Goal: Find specific page/section: Find specific page/section

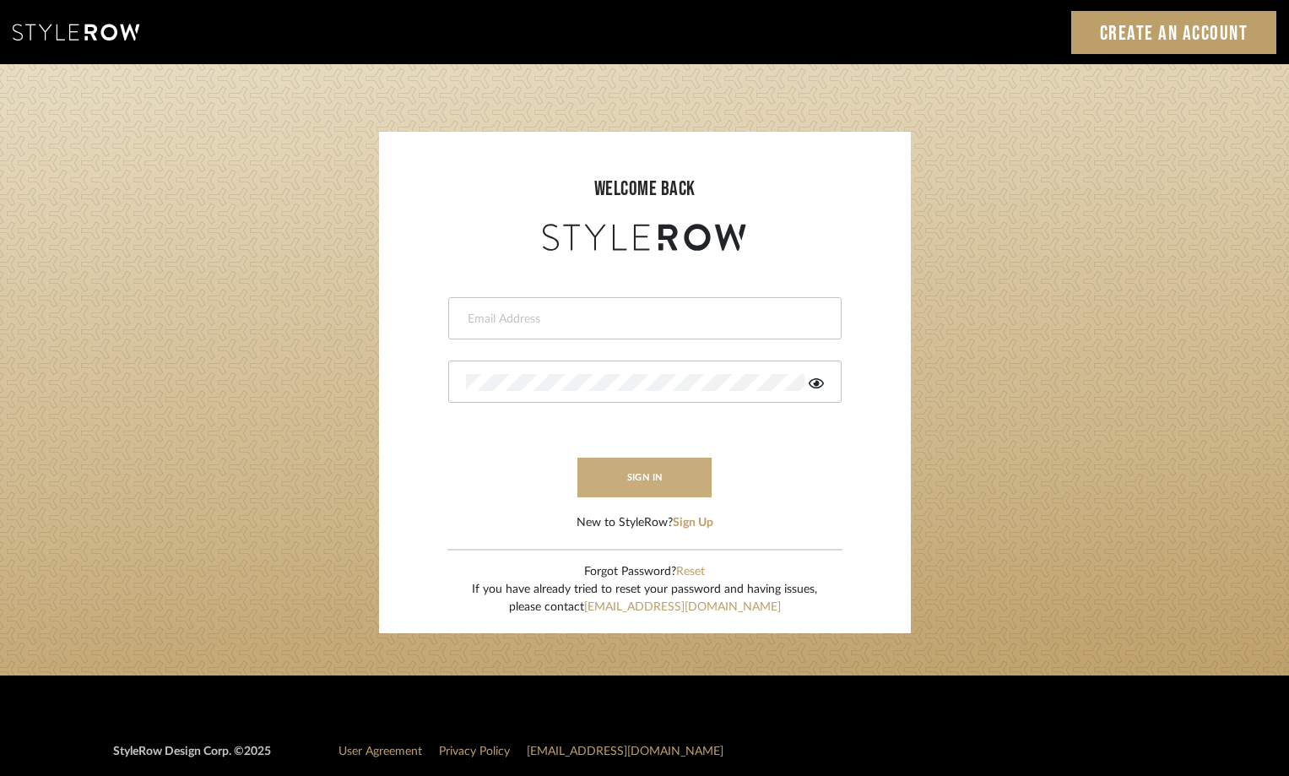
type input "[PERSON_NAME][EMAIL_ADDRESS][DOMAIN_NAME]"
click at [630, 481] on button "sign in" at bounding box center [644, 478] width 135 height 40
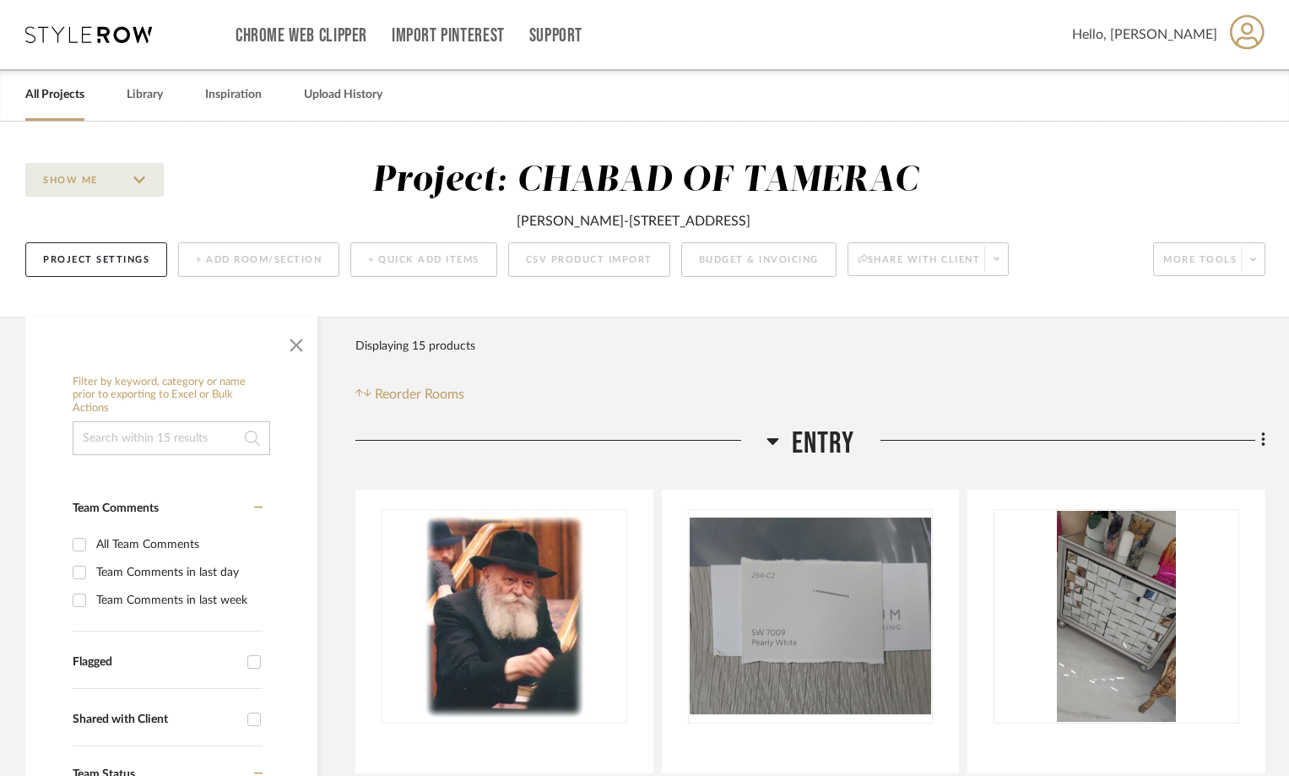
click at [58, 110] on div "All Projects" at bounding box center [54, 94] width 59 height 51
click at [62, 102] on link "All Projects" at bounding box center [54, 95] width 59 height 23
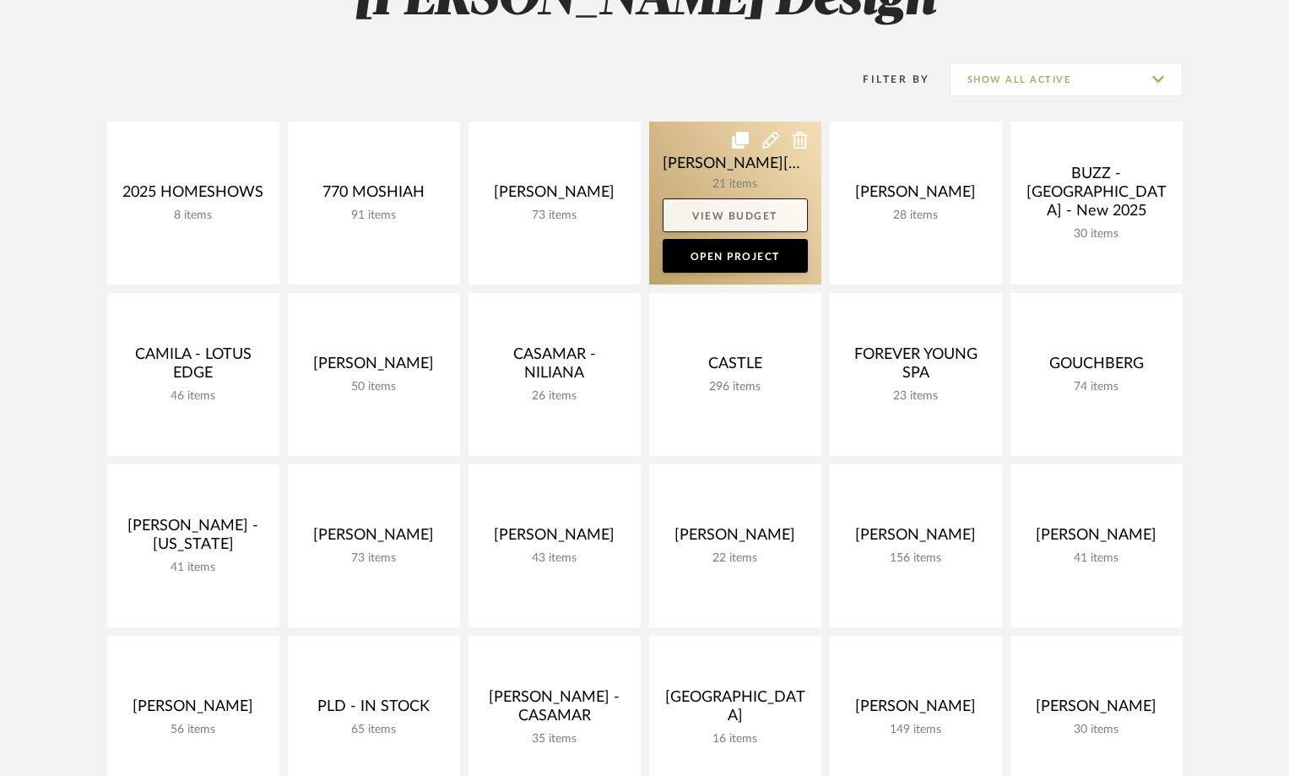
scroll to position [422, 0]
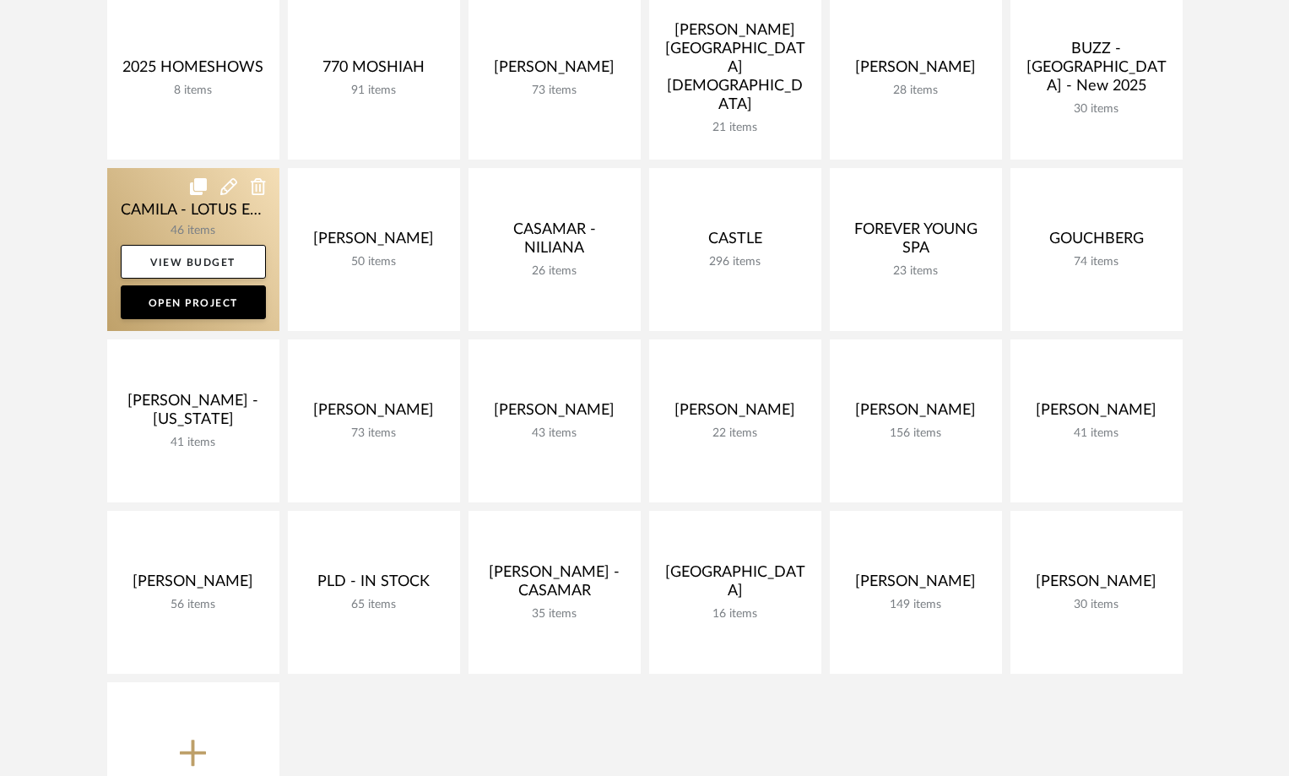
click at [152, 224] on link at bounding box center [193, 249] width 172 height 163
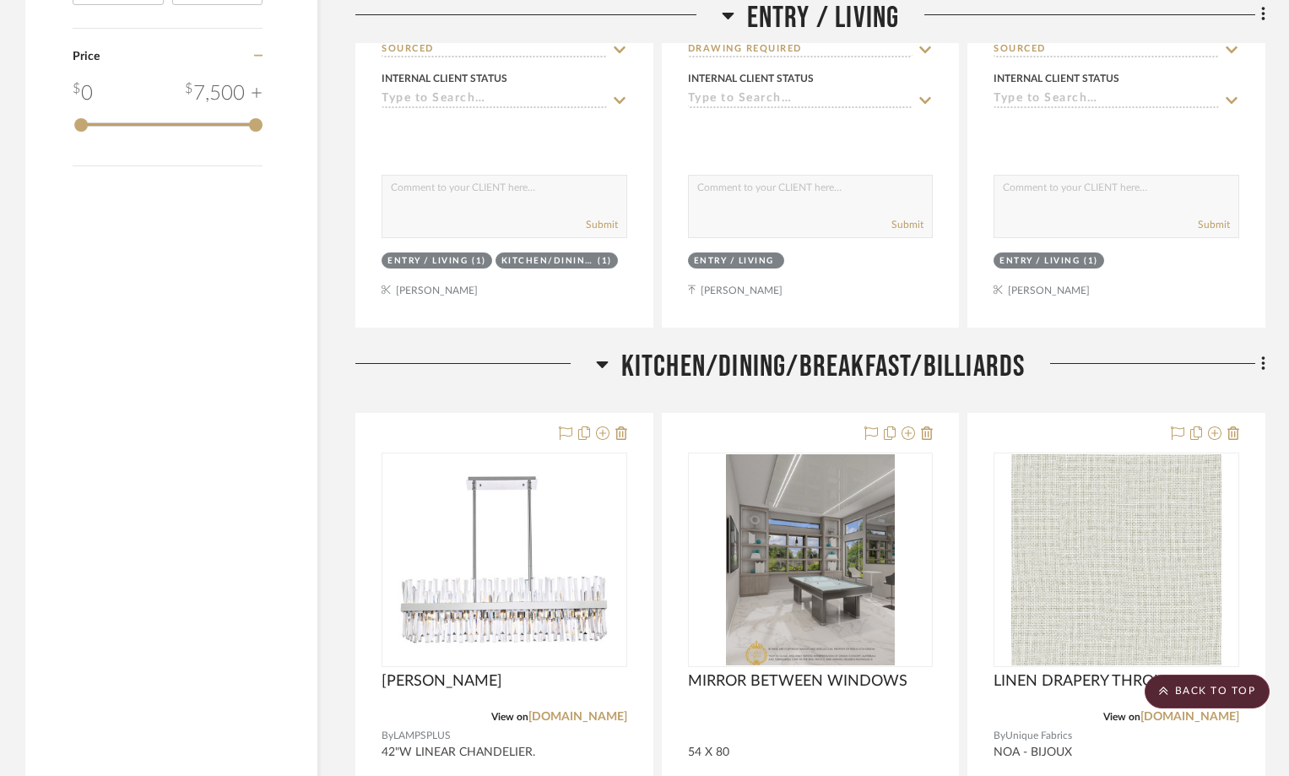
scroll to position [2870, 0]
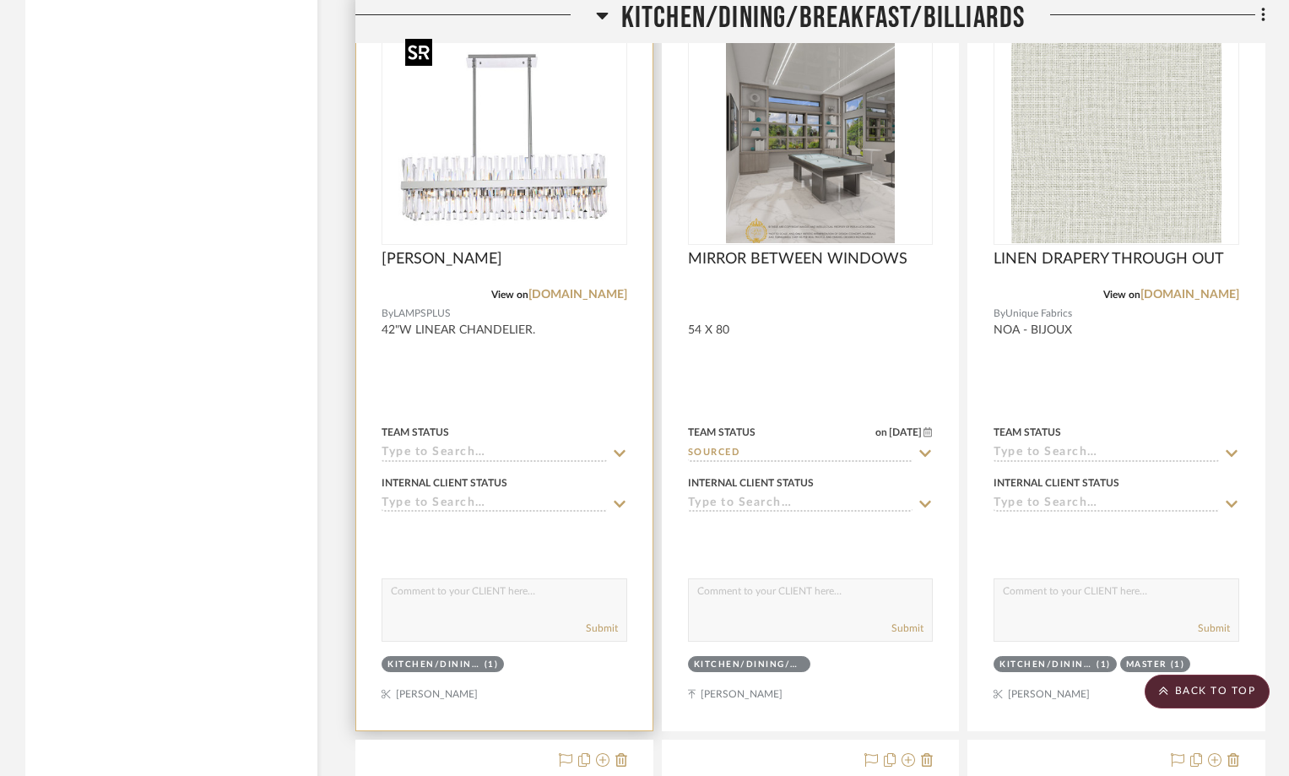
click at [0, 0] on img at bounding box center [0, 0] width 0 height 0
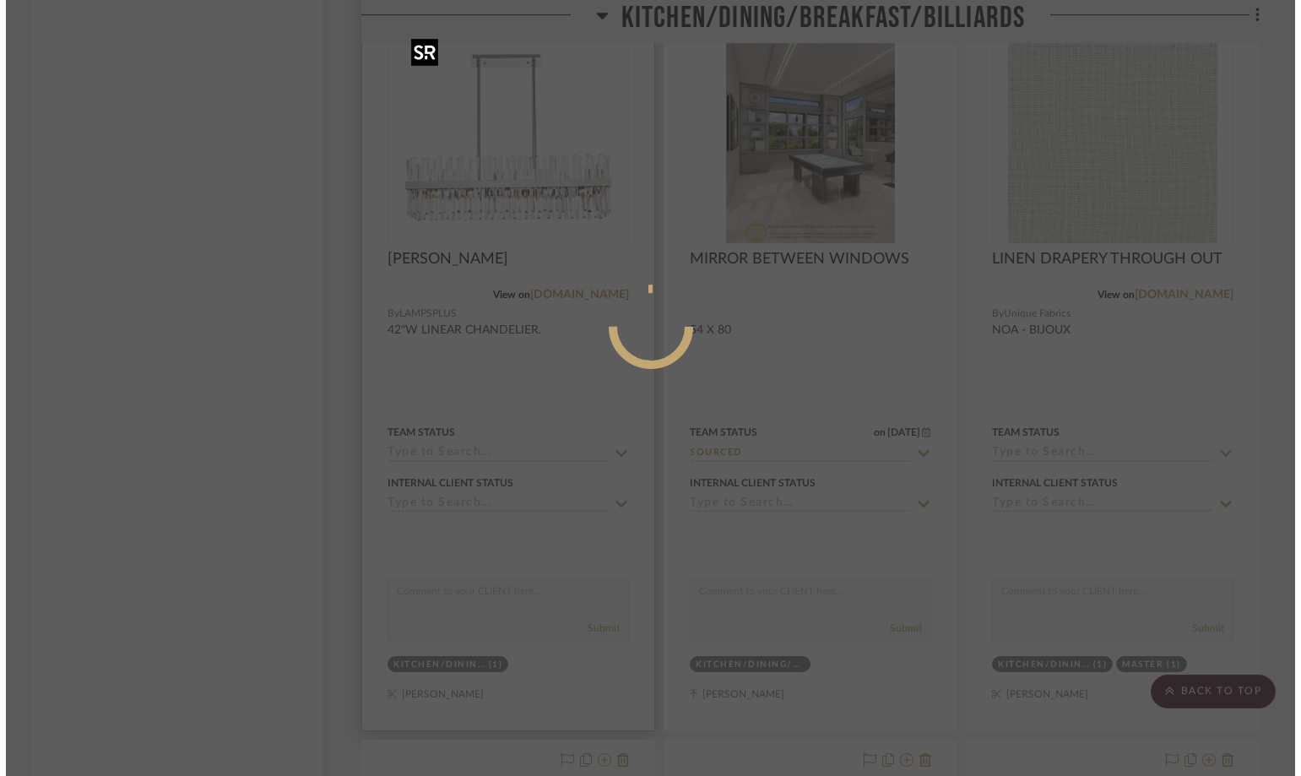
scroll to position [0, 0]
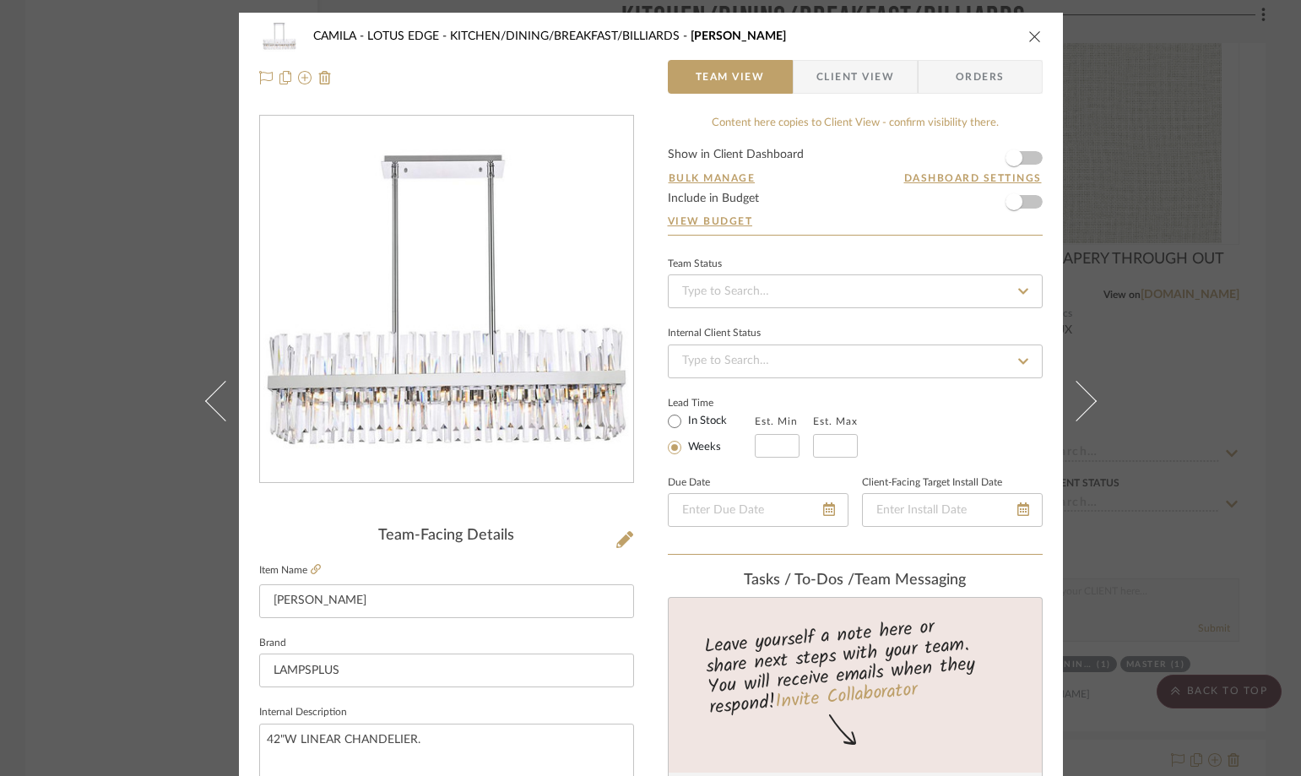
click at [882, 71] on span "Client View" at bounding box center [855, 77] width 78 height 34
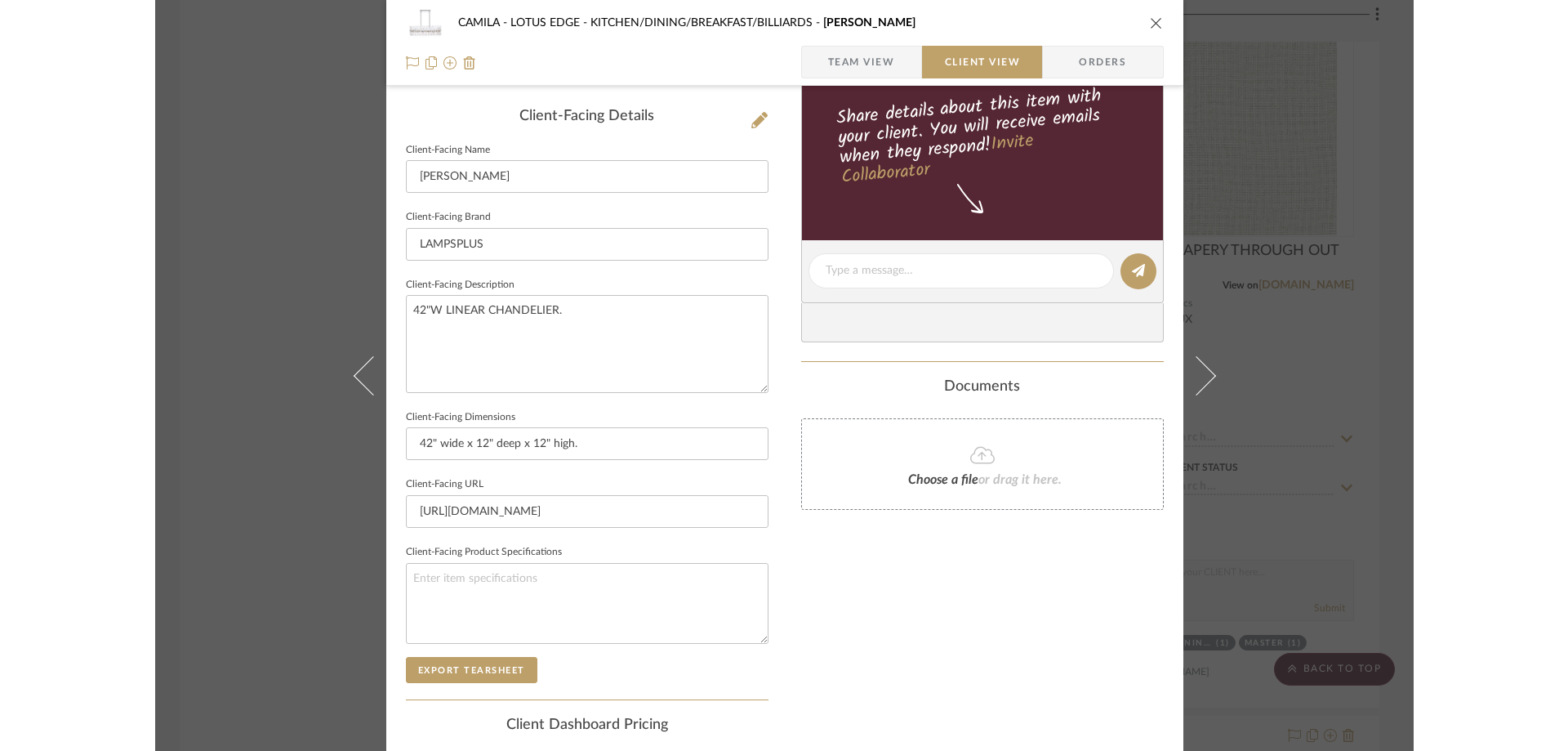
scroll to position [490, 0]
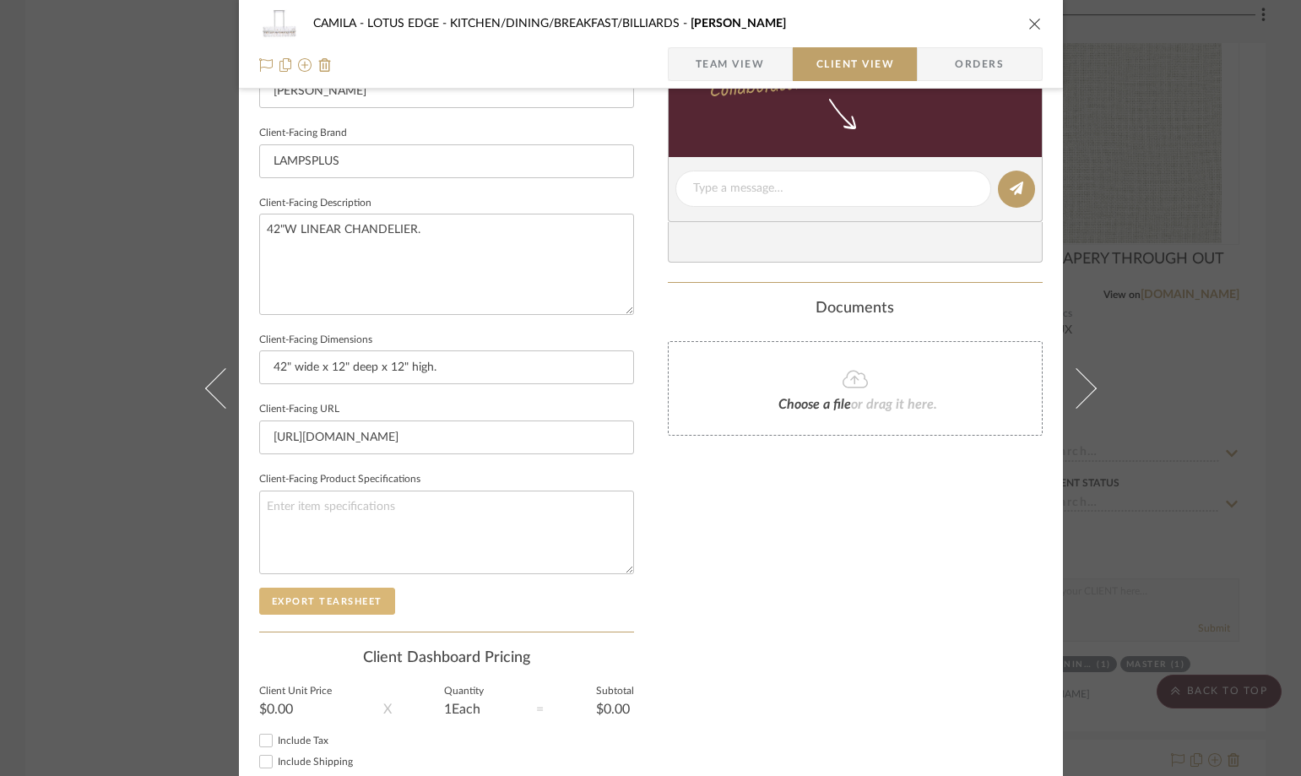
click at [346, 600] on button "Export Tearsheet" at bounding box center [327, 601] width 136 height 27
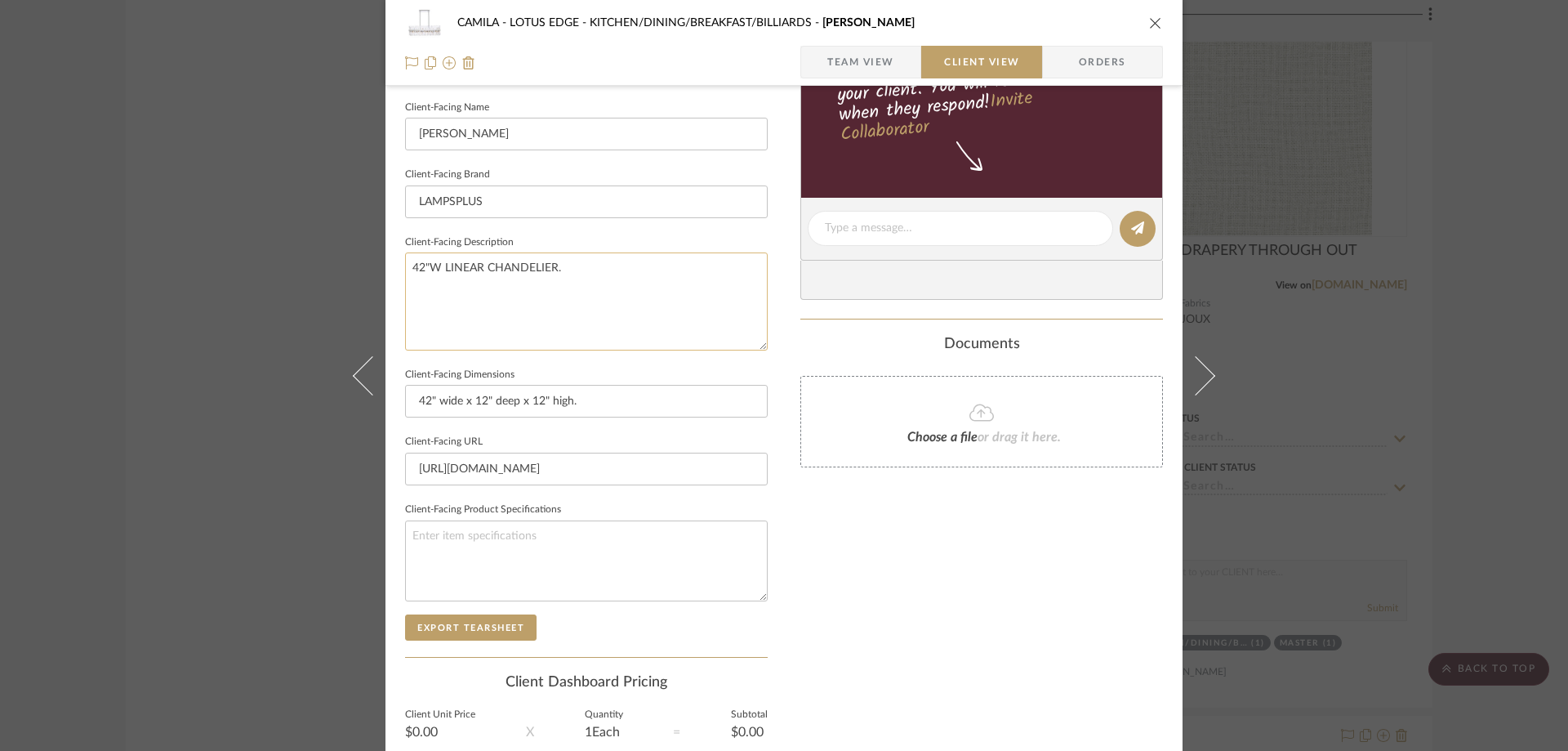
scroll to position [327, 0]
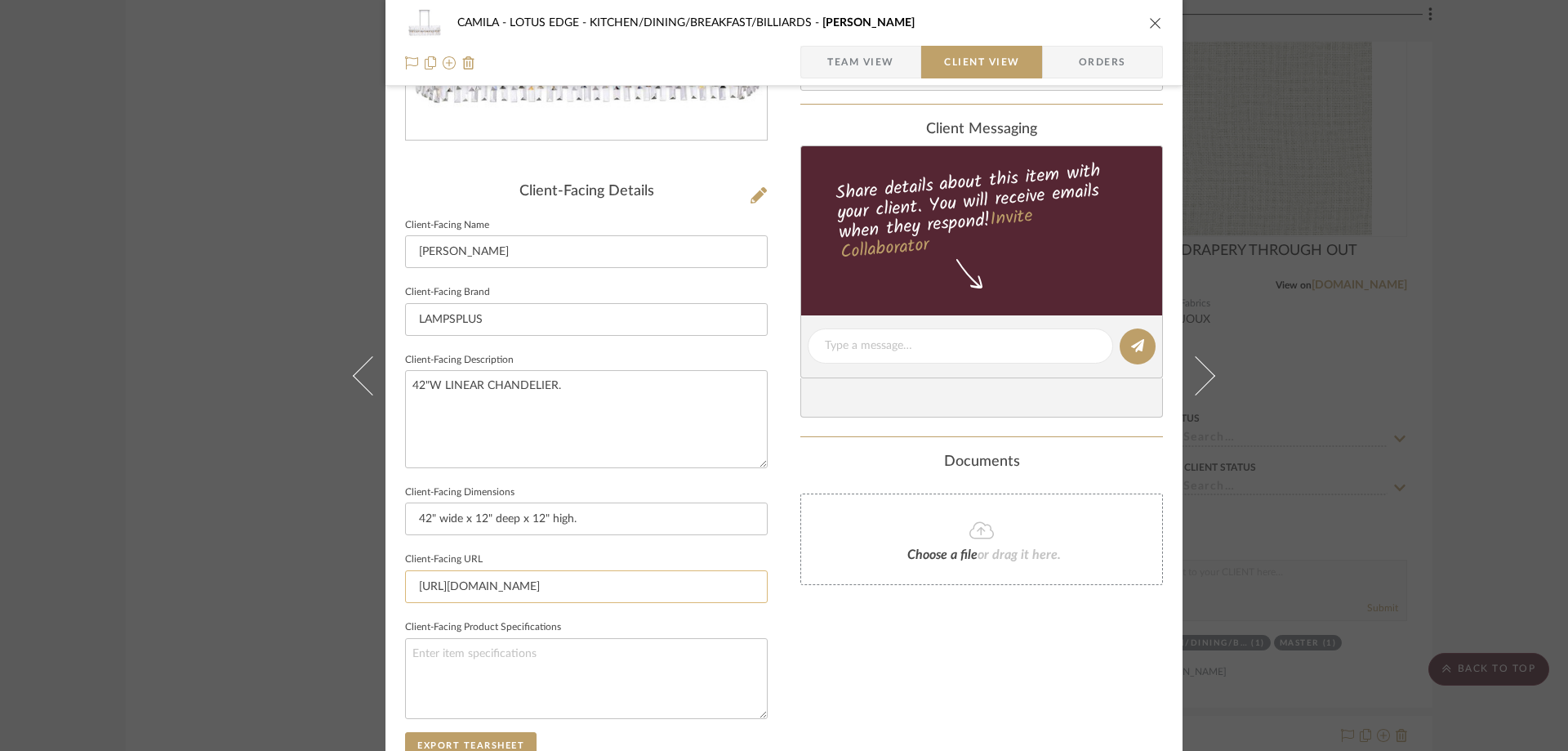
click at [601, 579] on input "https://www.lampsplus.com/products/serephina-42-inch-wide-chrome-crystal-24-lig…" at bounding box center [586, 586] width 363 height 33
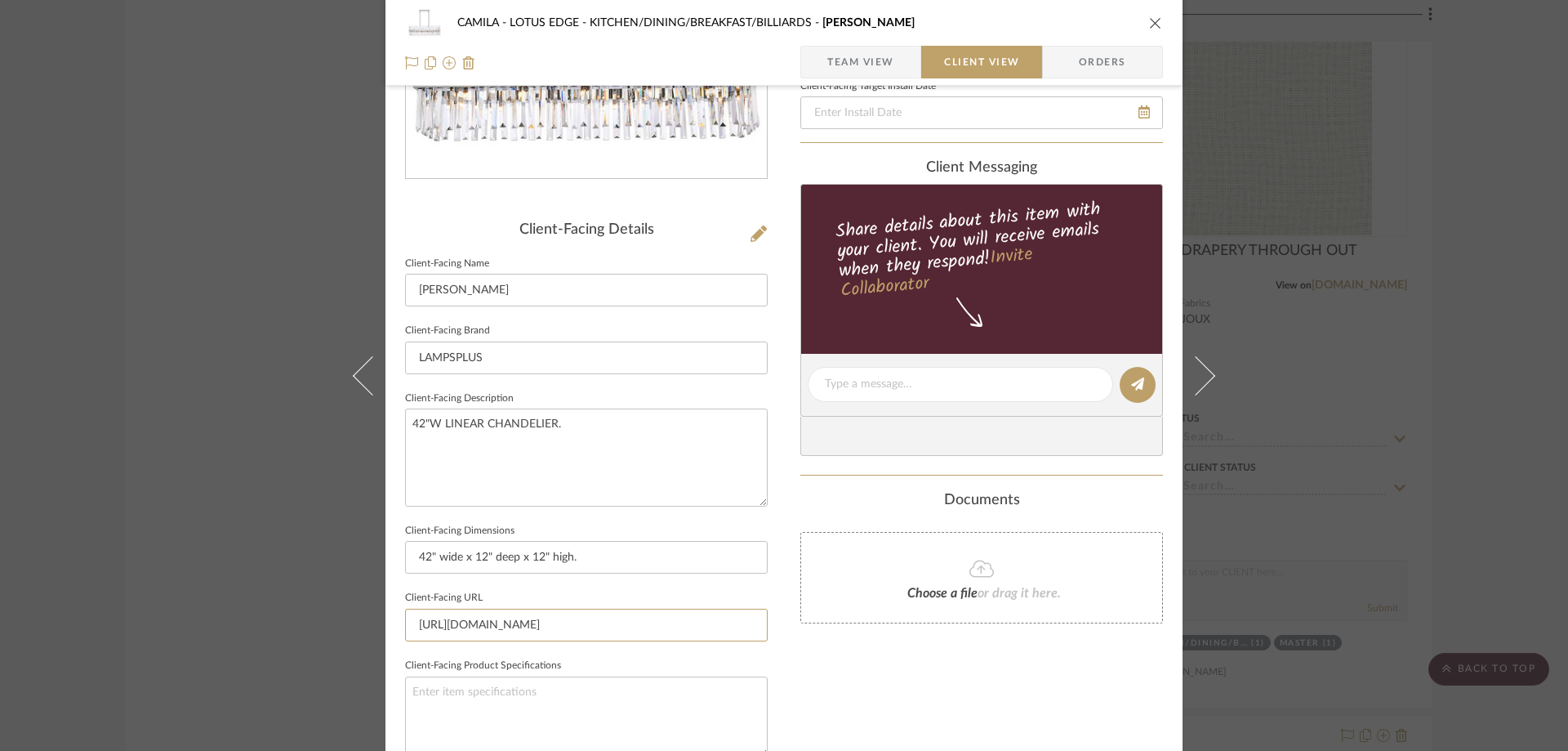
scroll to position [408, 0]
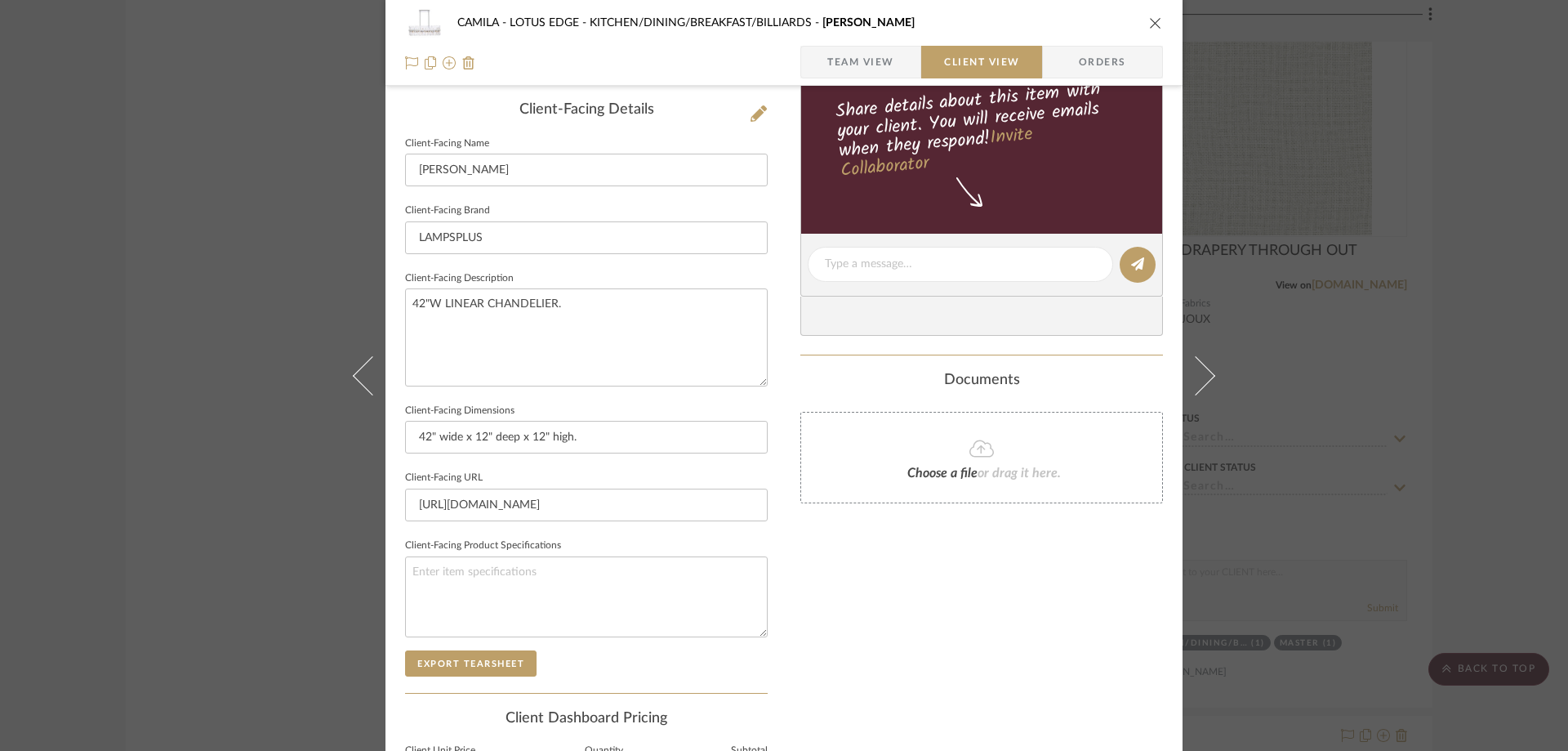
click at [1150, 17] on icon "close" at bounding box center [1156, 23] width 14 height 14
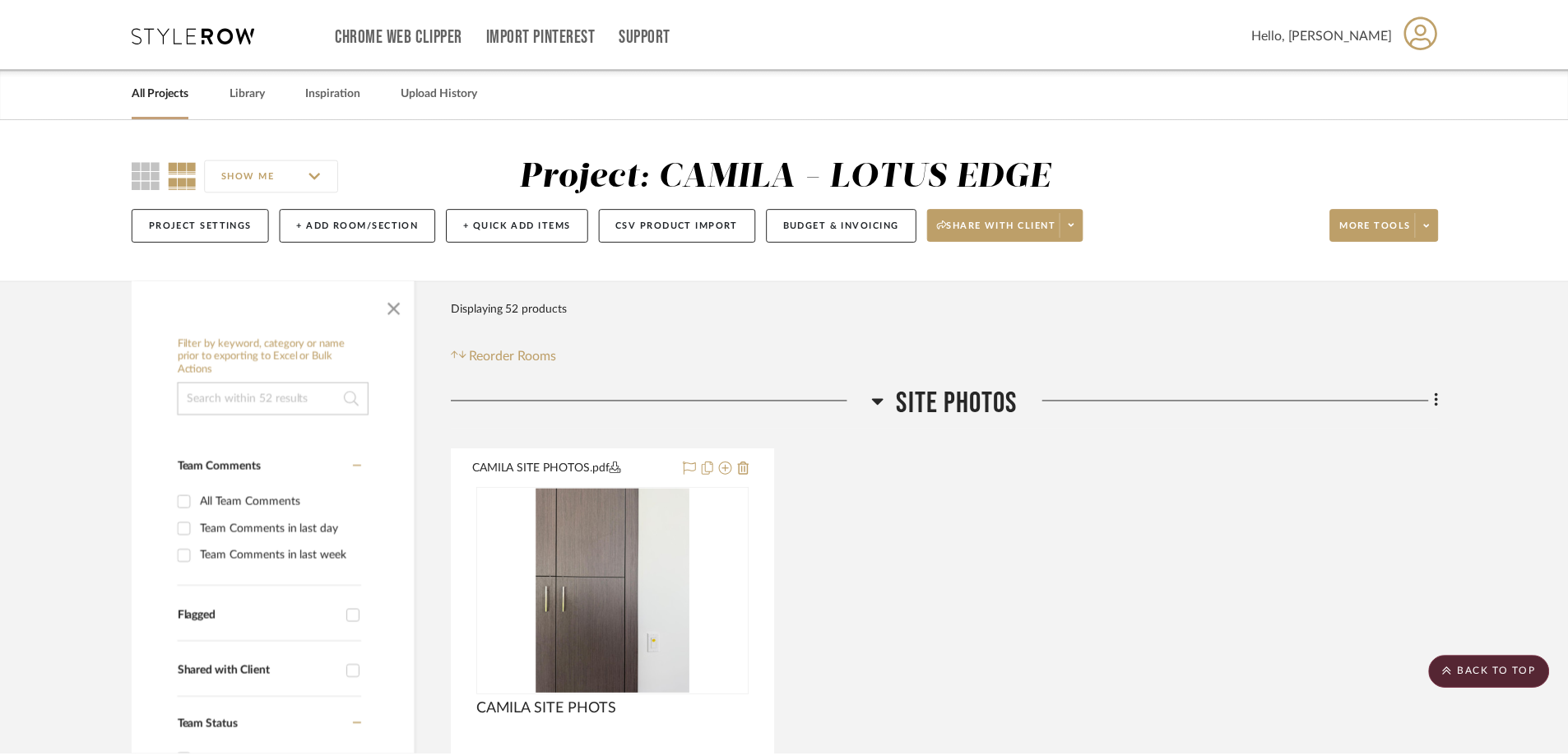
scroll to position [2796, 0]
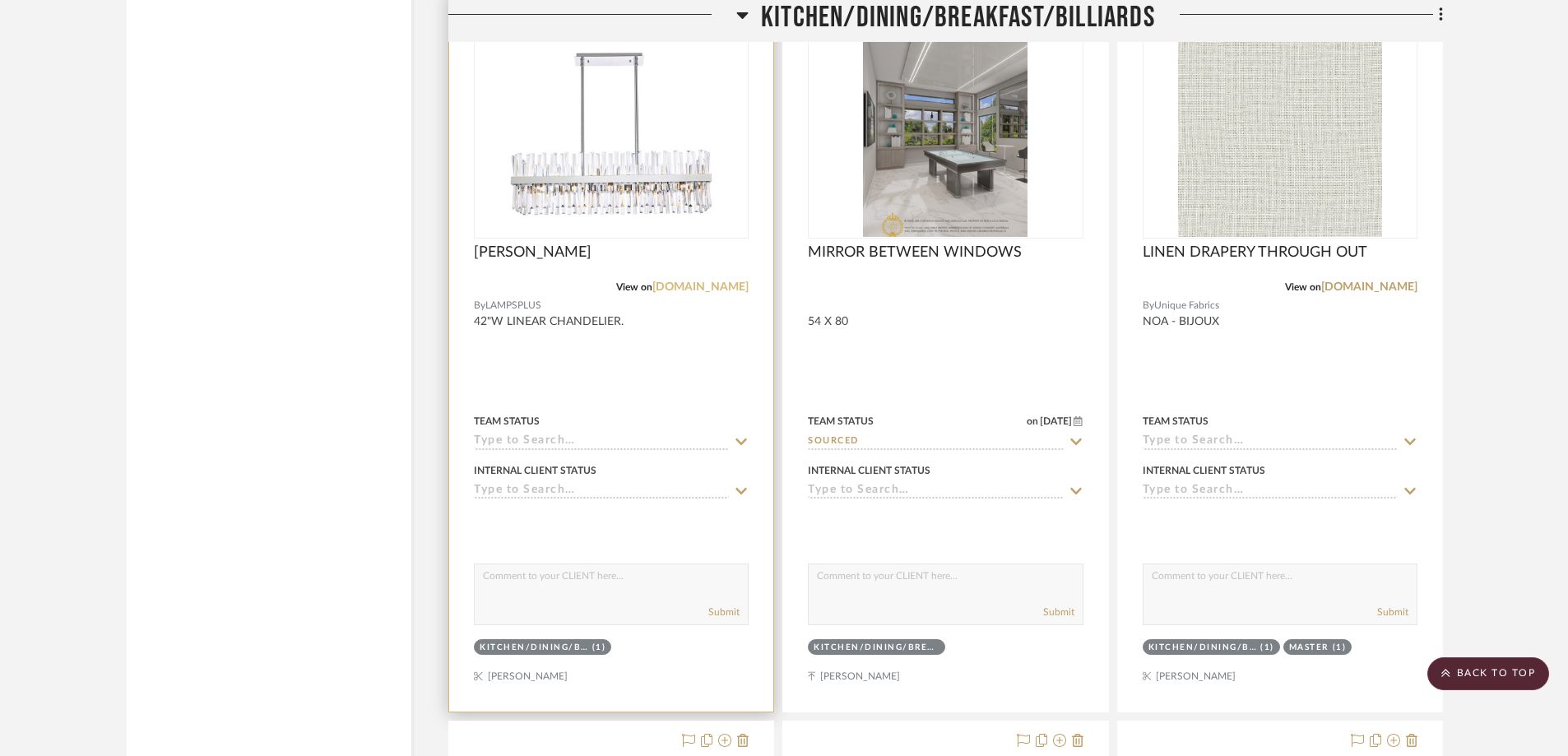
click at [738, 284] on link "lampsplus.com" at bounding box center [700, 287] width 96 height 12
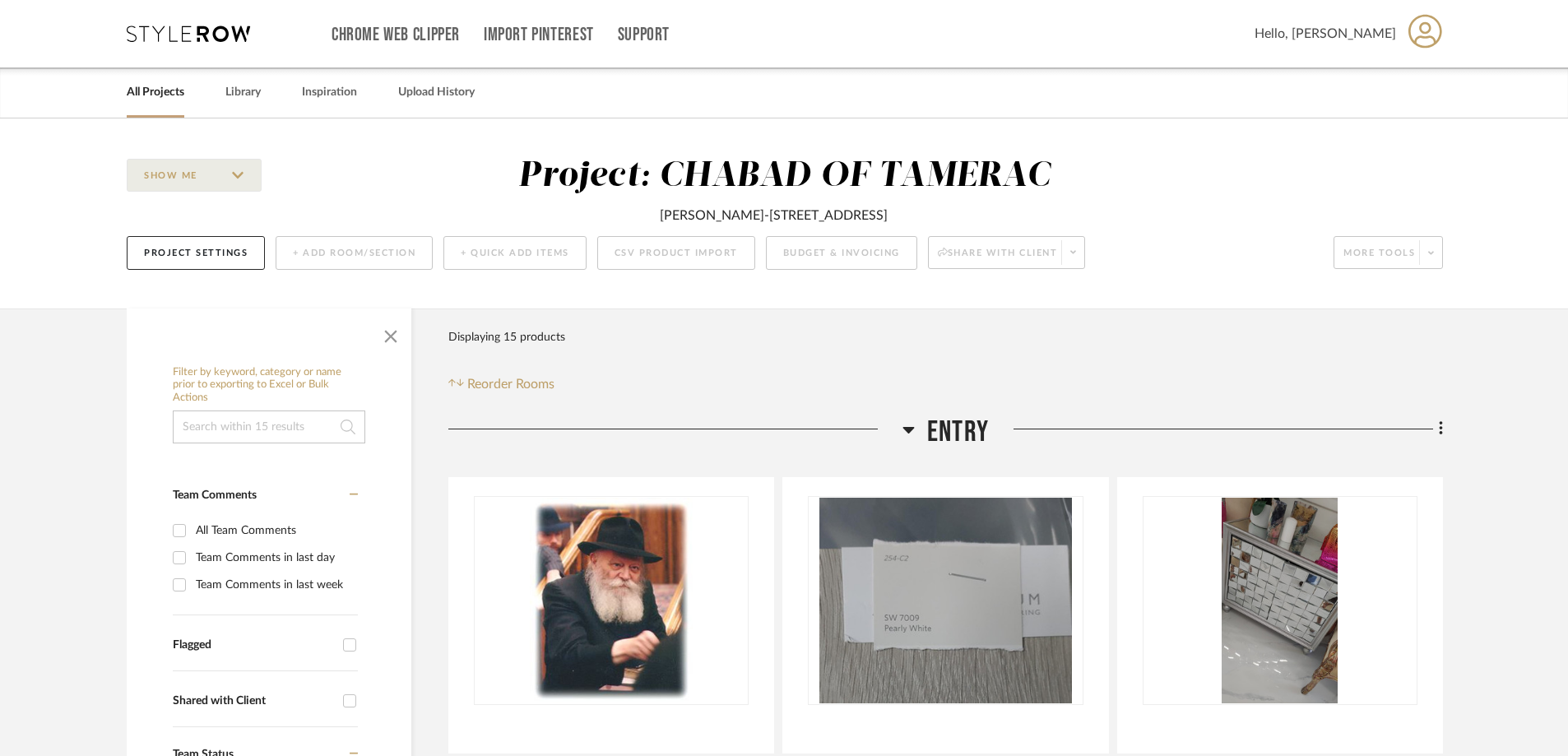
click at [173, 90] on link "All Projects" at bounding box center [155, 93] width 57 height 22
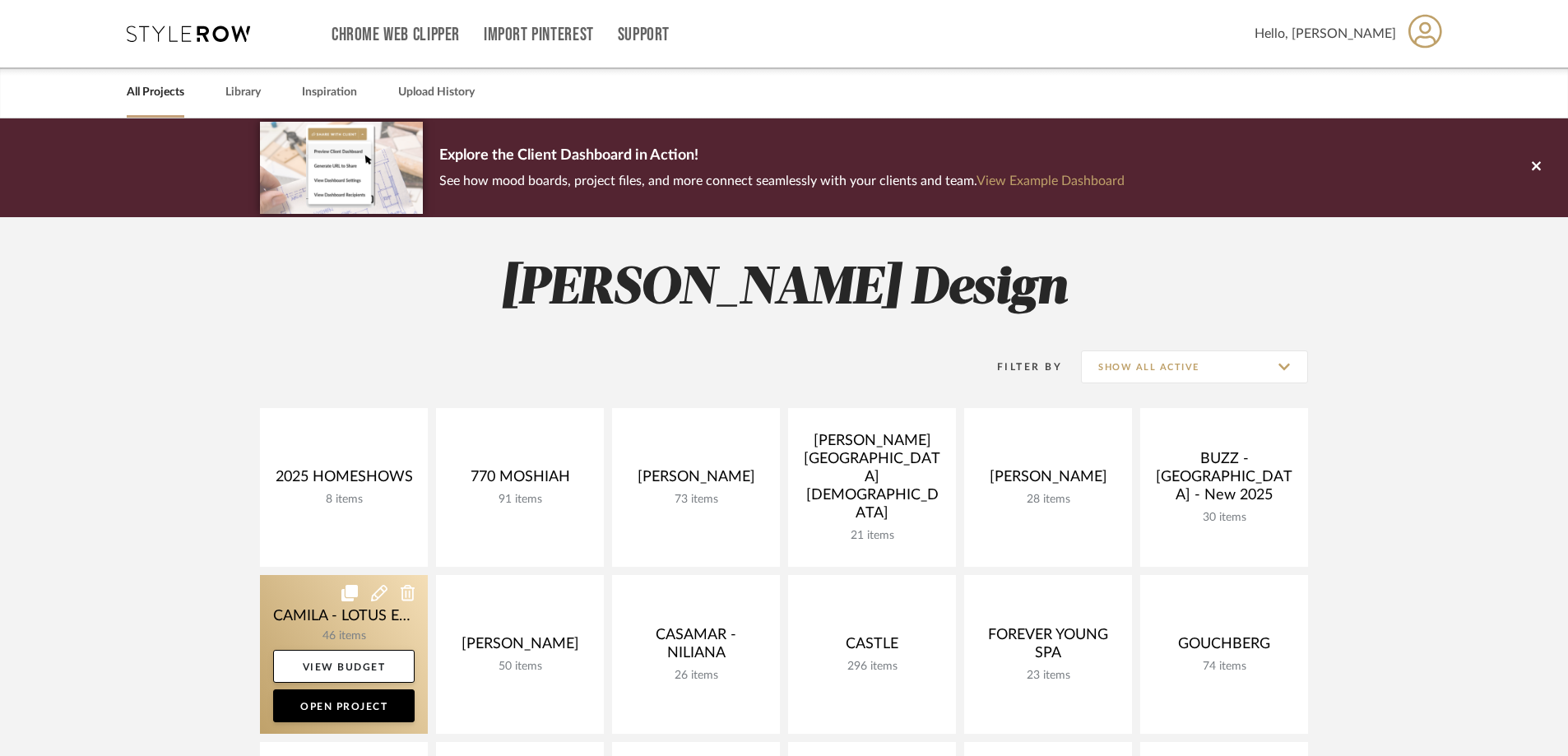
click at [342, 630] on link at bounding box center [344, 654] width 168 height 159
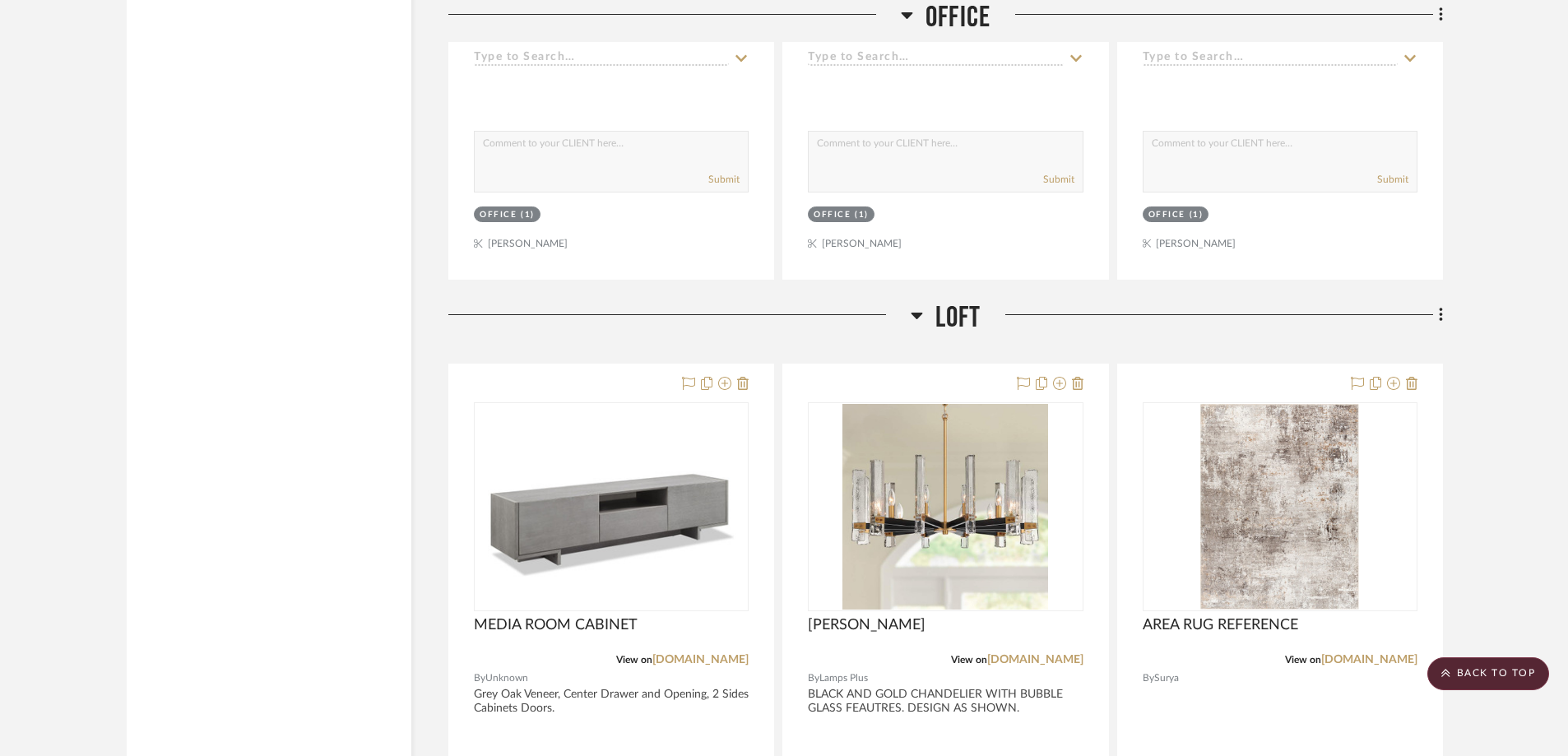
scroll to position [8717, 0]
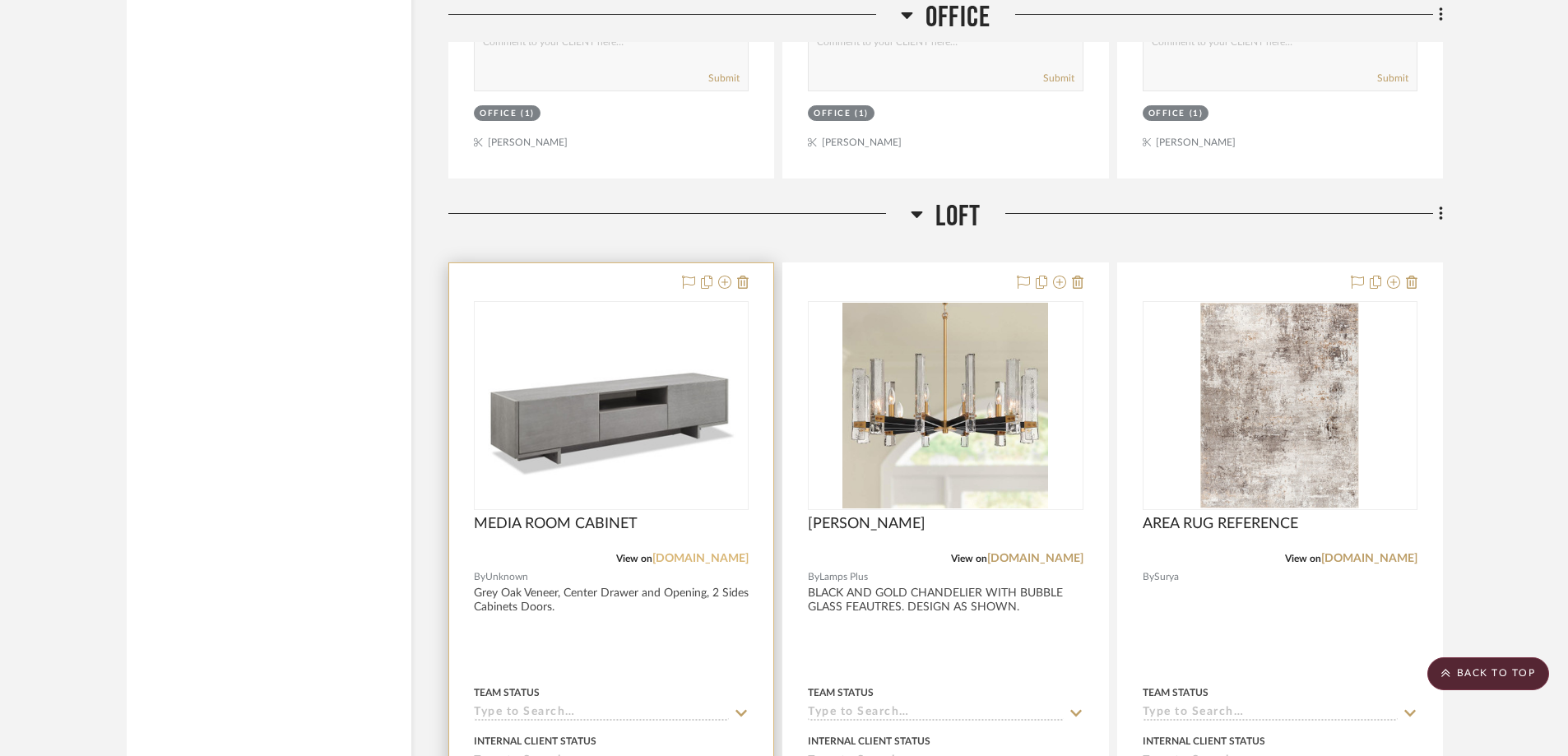
click at [689, 556] on link "whitelinemod.com" at bounding box center [700, 558] width 96 height 12
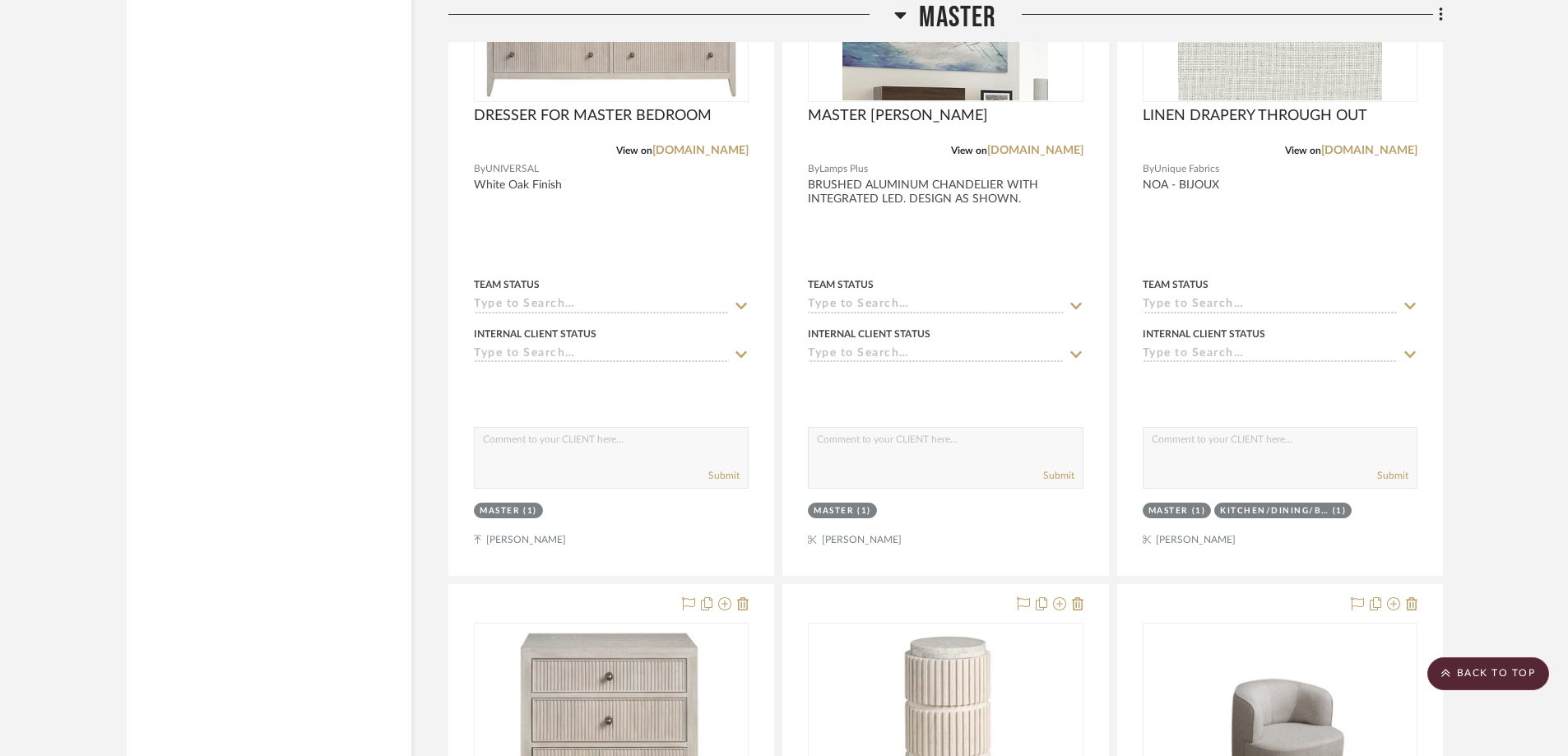
scroll to position [5181, 0]
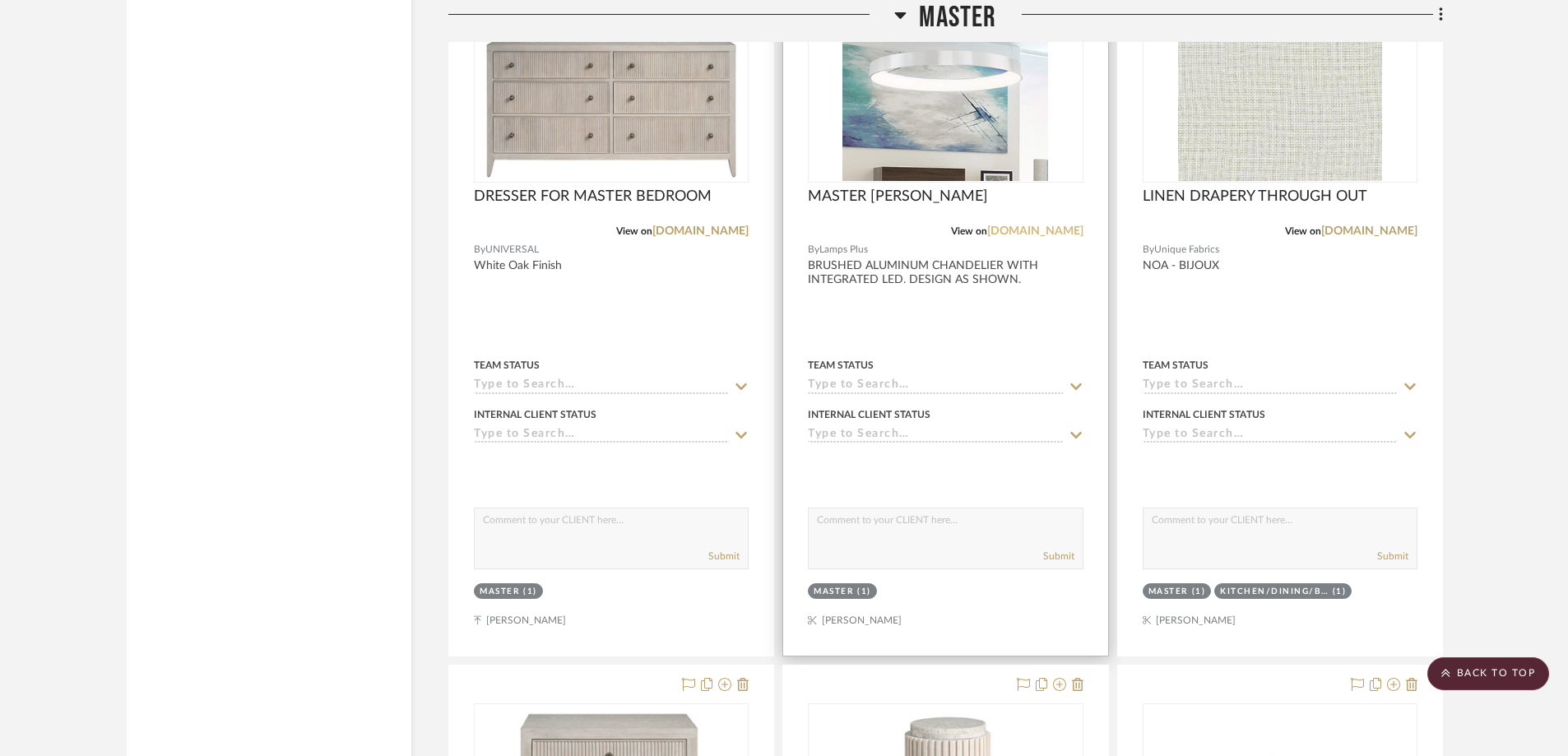
click at [1037, 234] on link "lampsplus.com" at bounding box center [1035, 231] width 96 height 12
